Goal: Task Accomplishment & Management: Complete application form

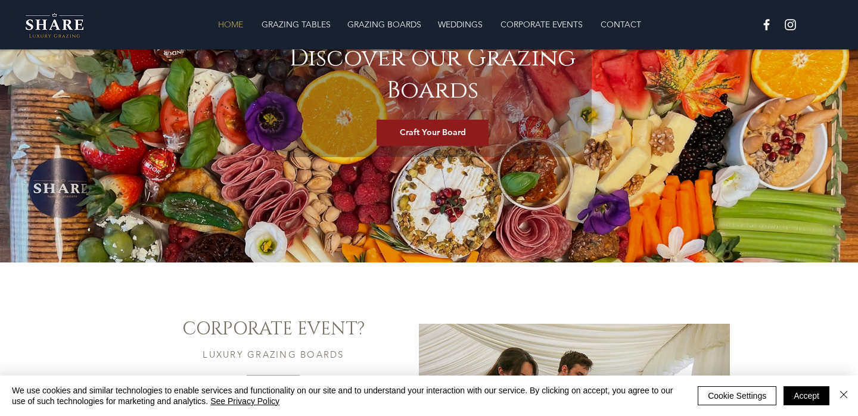
scroll to position [1513, 0]
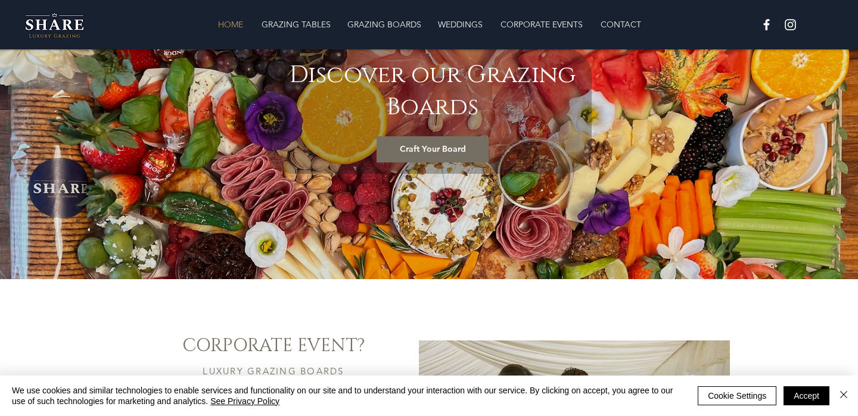
click at [419, 144] on span "Craft Your Board" at bounding box center [433, 150] width 66 height 12
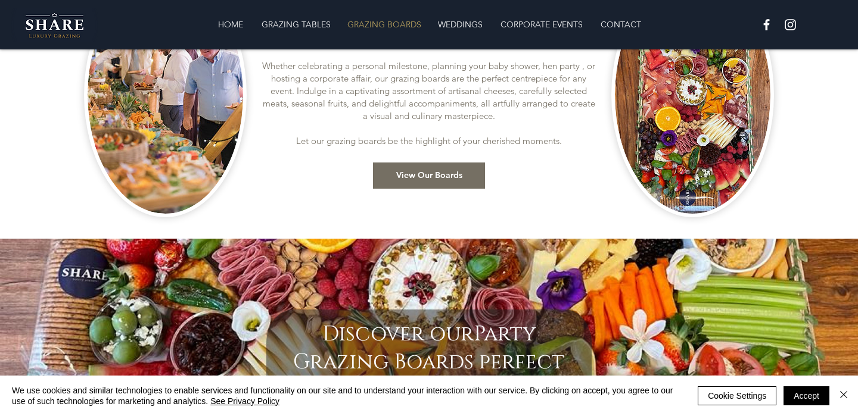
click at [407, 178] on span "View Our Boards" at bounding box center [429, 176] width 66 height 12
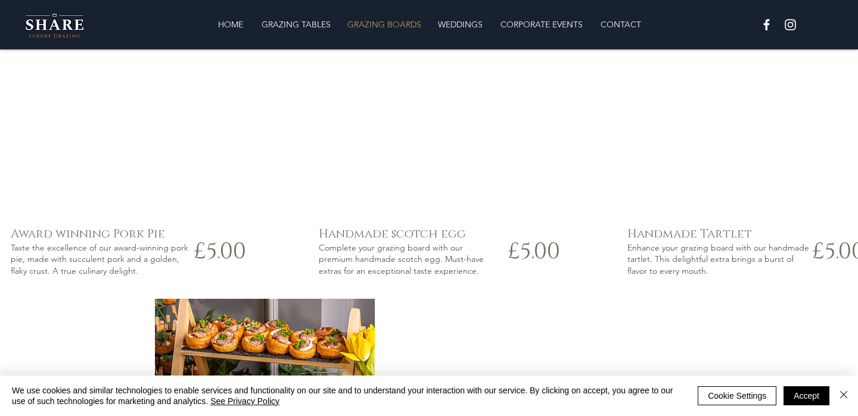
scroll to position [1976, 0]
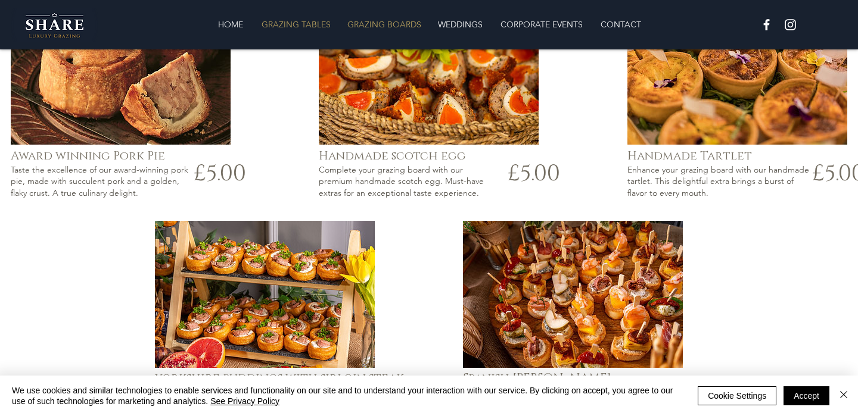
click at [319, 21] on p "GRAZING TABLES" at bounding box center [296, 25] width 81 height 24
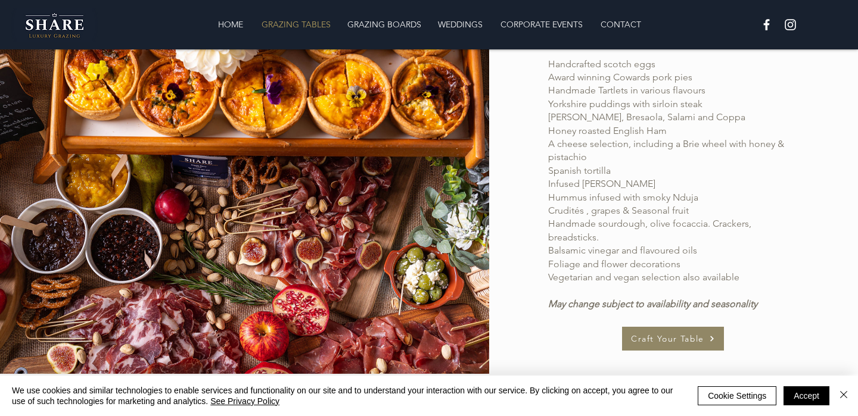
scroll to position [776, 0]
click at [844, 394] on img "Close" at bounding box center [843, 395] width 14 height 14
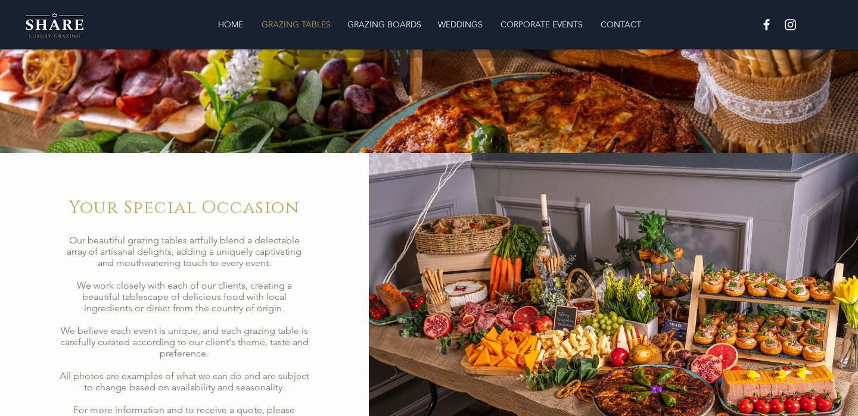
scroll to position [188, 0]
click at [388, 21] on p "GRAZING BOARDS" at bounding box center [384, 25] width 86 height 24
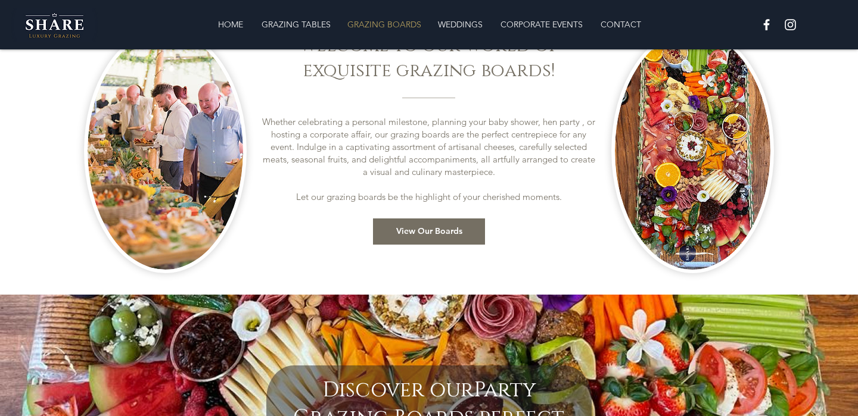
click at [430, 231] on span "View Our Boards" at bounding box center [429, 232] width 66 height 12
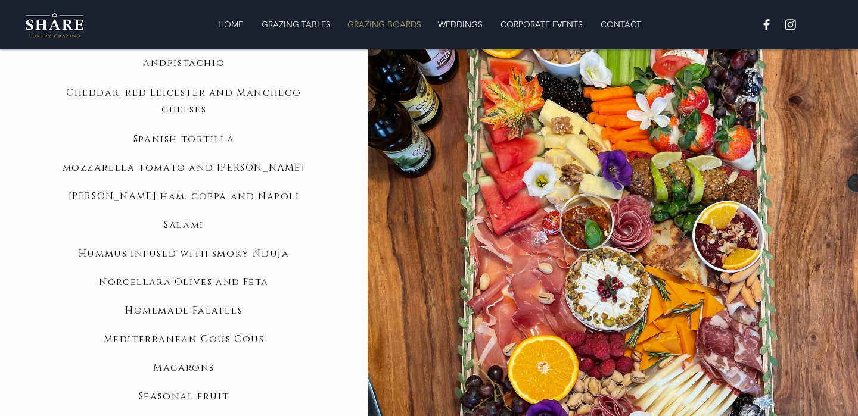
scroll to position [991, 0]
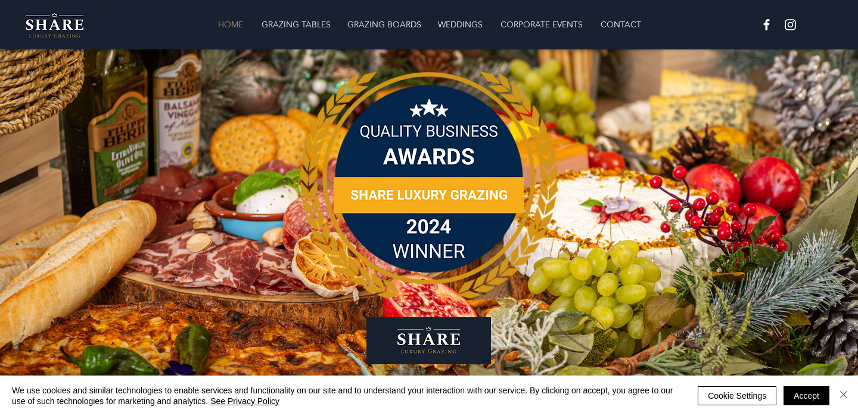
click at [842, 393] on img "Close" at bounding box center [843, 395] width 14 height 14
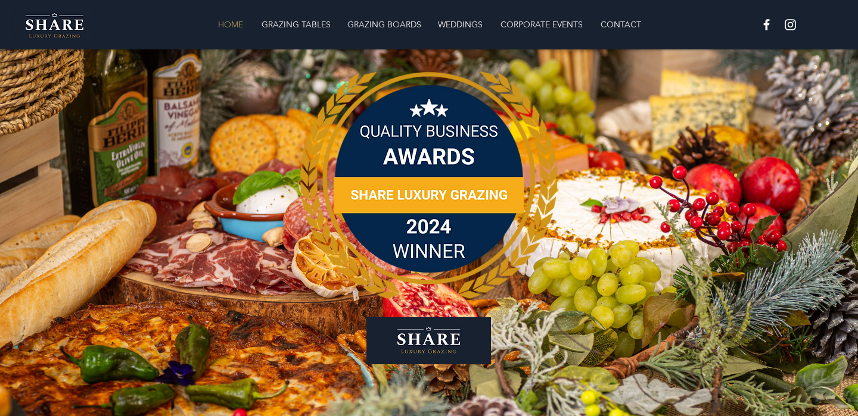
click at [790, 26] on img "White Instagram Icon" at bounding box center [790, 24] width 15 height 15
click at [793, 26] on img "White Instagram Icon" at bounding box center [790, 24] width 15 height 15
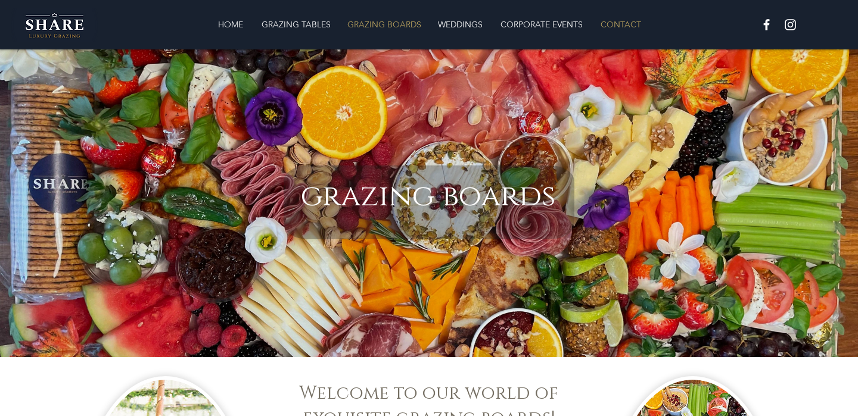
click at [625, 25] on p "CONTACT" at bounding box center [620, 25] width 52 height 24
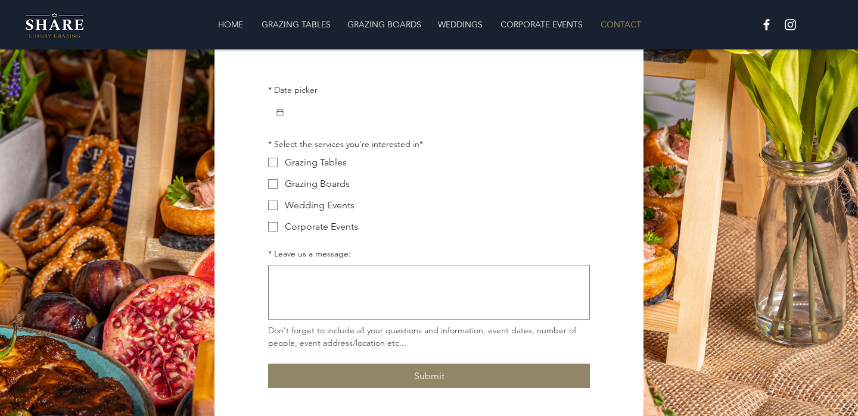
scroll to position [270, 0]
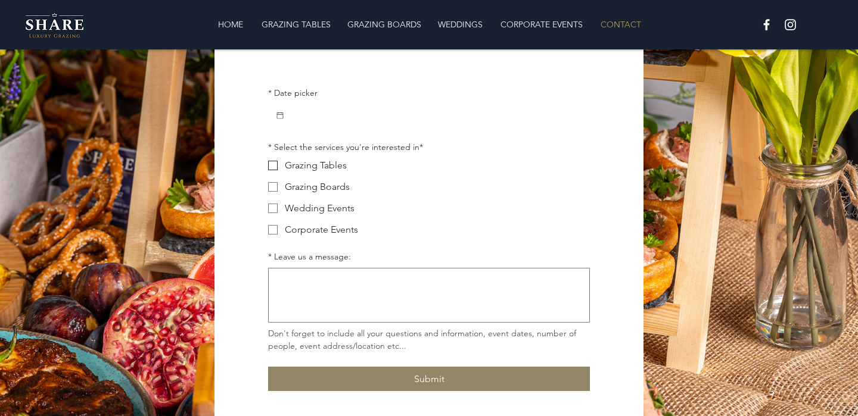
click at [272, 167] on span "Main Form" at bounding box center [273, 166] width 10 height 10
click at [268, 166] on input "Grazing Tables" at bounding box center [267, 165] width 1 height 1
checkbox input "true"
click at [274, 192] on span "Main Form" at bounding box center [273, 187] width 10 height 10
click at [268, 187] on input "Grazing Boards" at bounding box center [267, 186] width 1 height 1
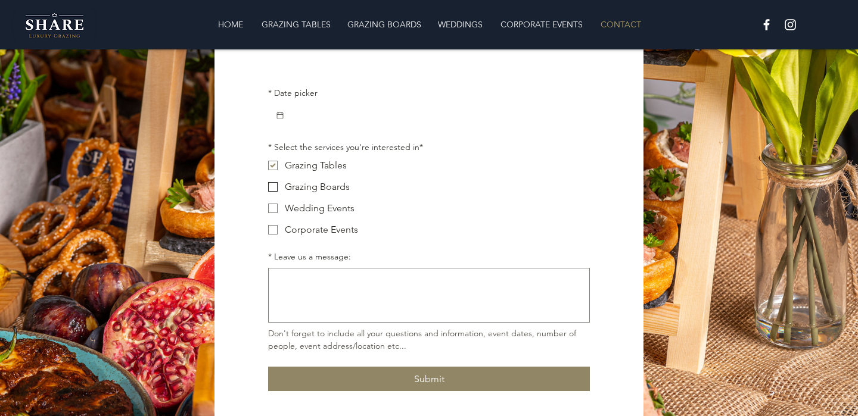
checkbox input "true"
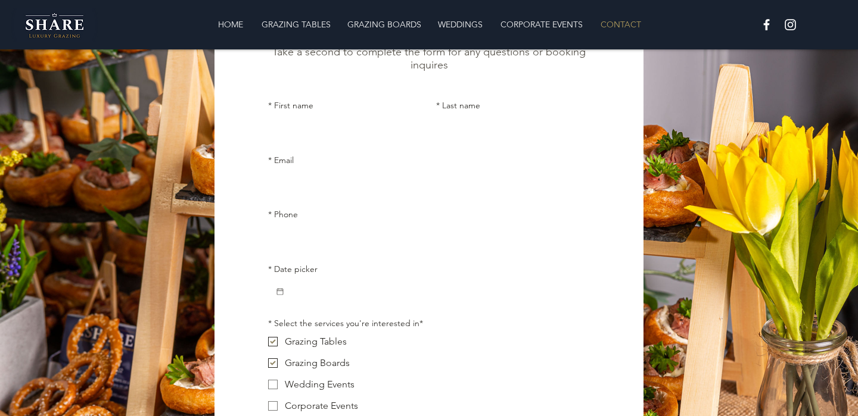
scroll to position [47, 0]
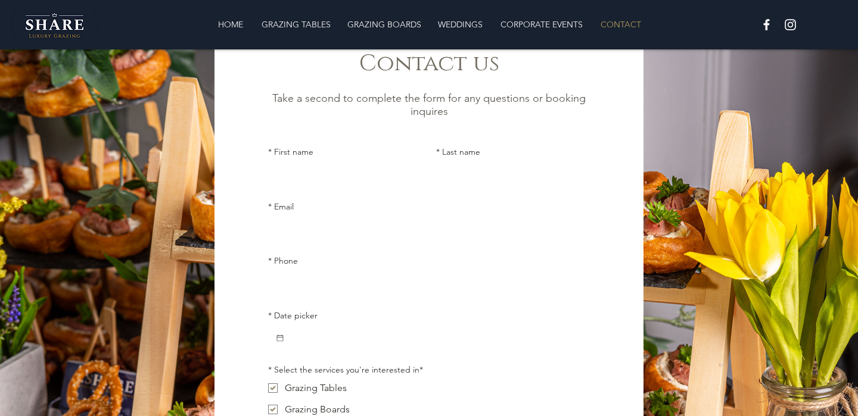
click at [350, 173] on input "* First name" at bounding box center [341, 175] width 147 height 24
type input "Helen"
type input "Eriksen"
type input "helen@heleneriksenweddings.com"
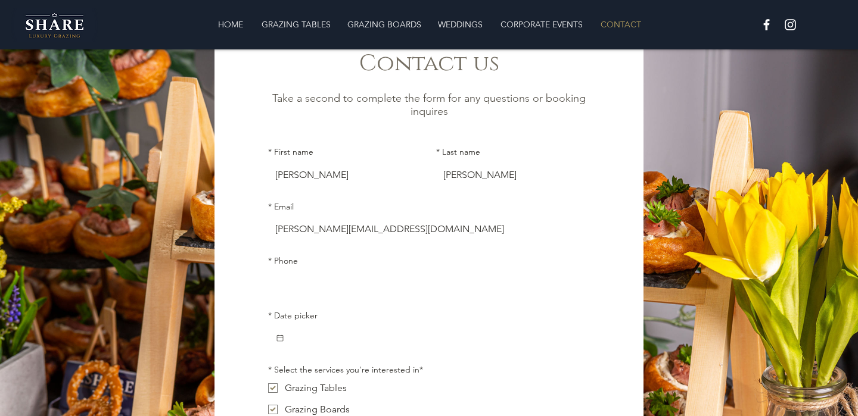
type input "07967311623"
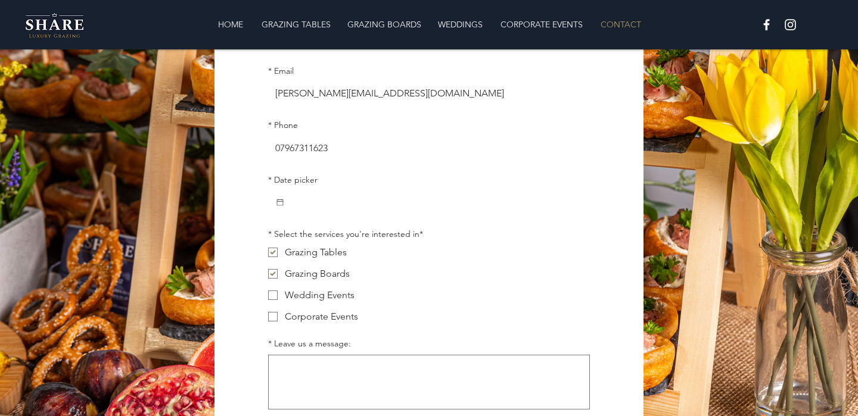
scroll to position [193, 0]
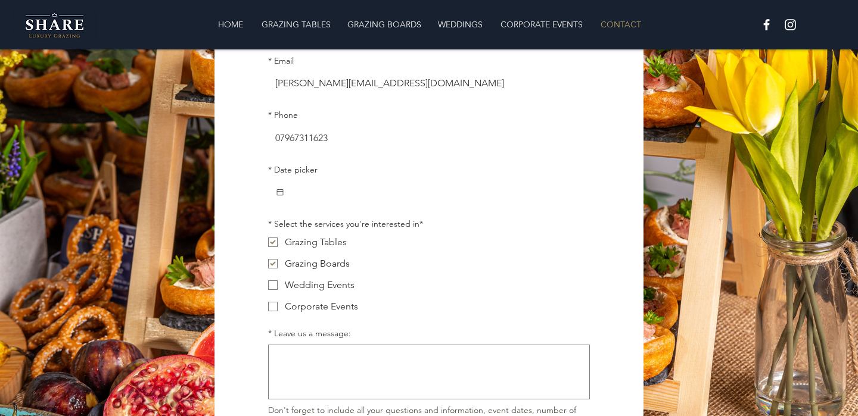
click at [351, 199] on input "* Date picker" at bounding box center [434, 192] width 298 height 24
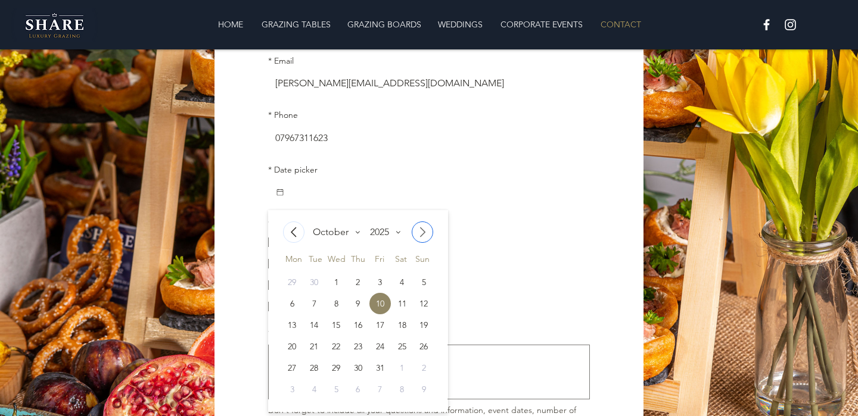
click at [428, 236] on icon "Go to next month" at bounding box center [422, 232] width 14 height 14
click at [403, 348] on div "22" at bounding box center [401, 346] width 21 height 21
type input "22/11/2025"
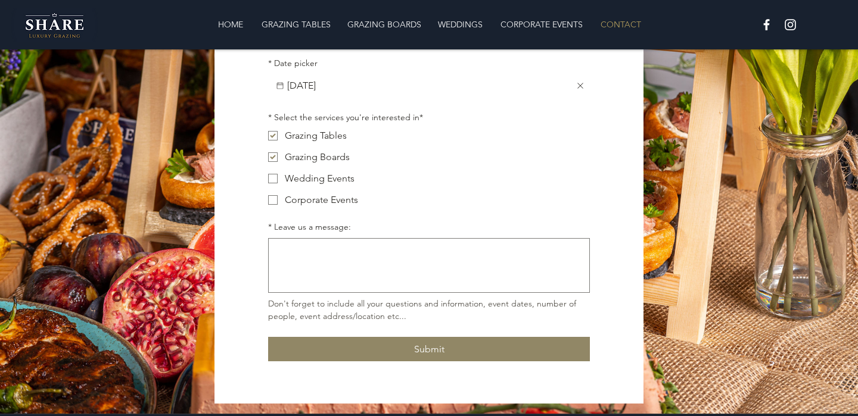
scroll to position [321, 0]
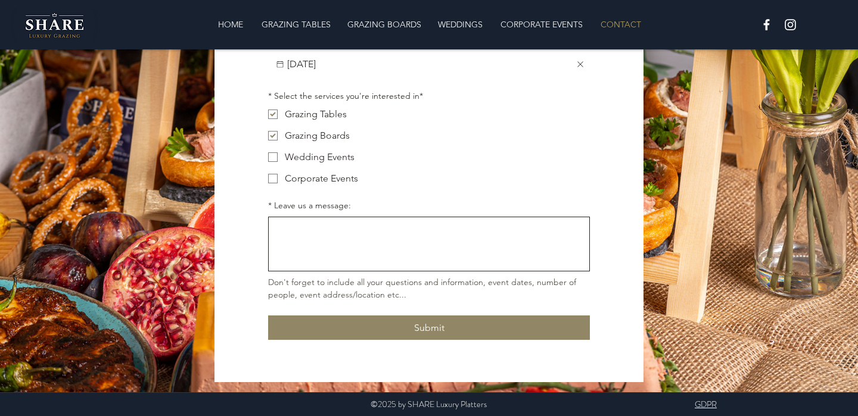
click at [304, 244] on textarea "* Leave us a message:" at bounding box center [429, 244] width 320 height 44
paste textarea "Hello, I’m hosting a children’s party for my 4 year old daughter at The Hall at…"
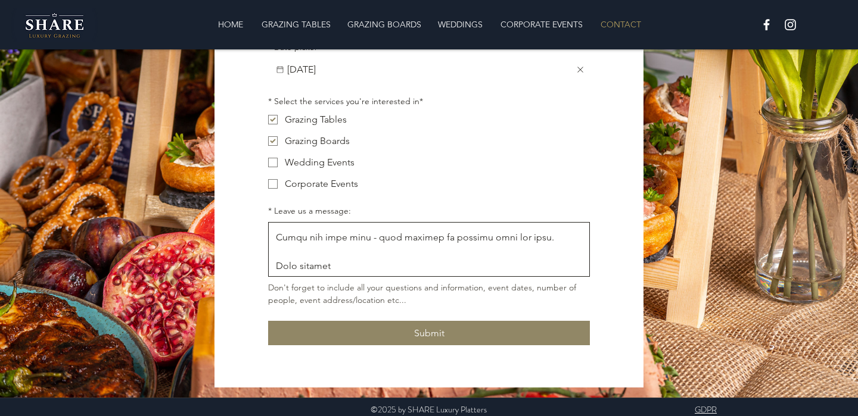
scroll to position [428, 0]
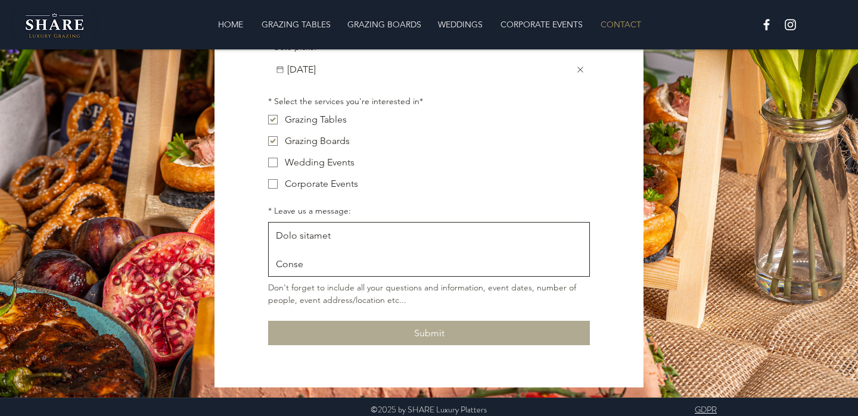
type textarea "Hello, I’m hosting a children’s party for my 4 year old daughter at The Hall at…"
click at [346, 336] on button "Submit" at bounding box center [429, 333] width 322 height 24
checkbox input "false"
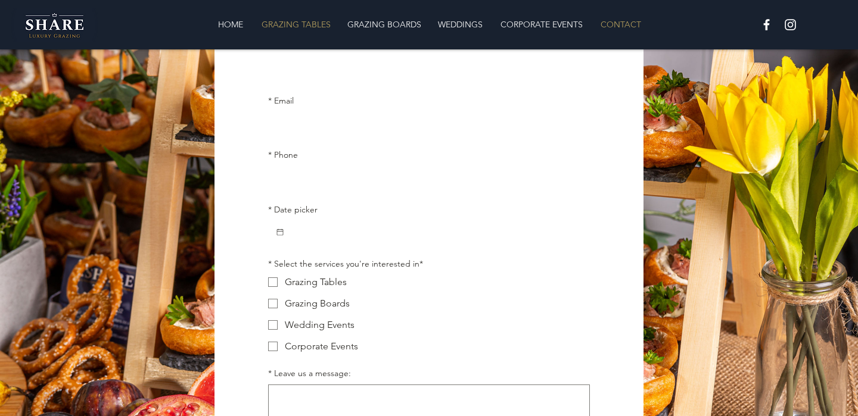
scroll to position [132, 0]
